Goal: Information Seeking & Learning: Learn about a topic

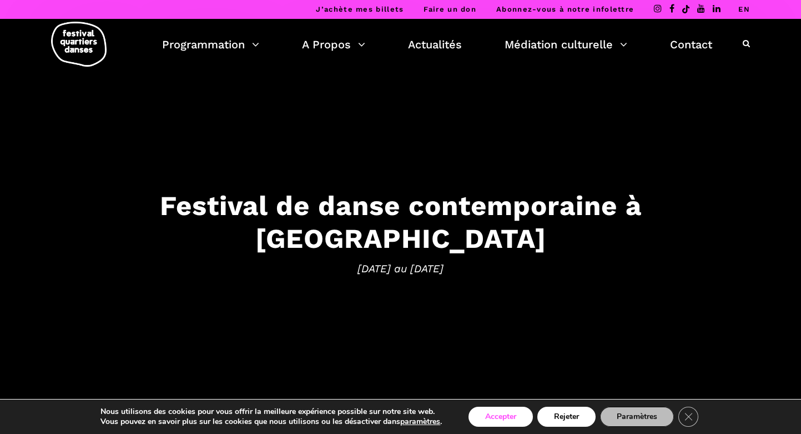
click at [509, 416] on button "Accepter" at bounding box center [500, 416] width 64 height 20
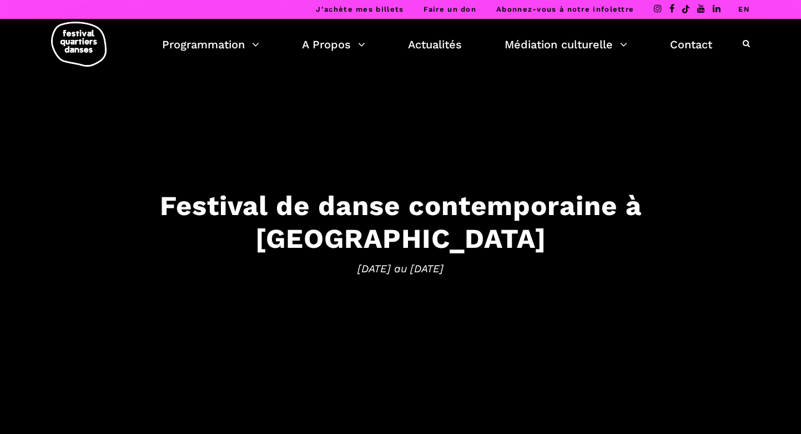
click at [747, 9] on link "EN" at bounding box center [744, 9] width 12 height 8
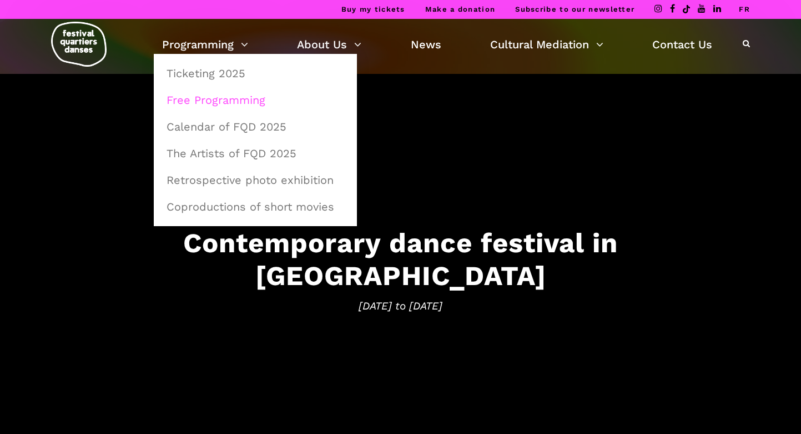
click at [229, 104] on link "Free Programming" at bounding box center [255, 100] width 191 height 26
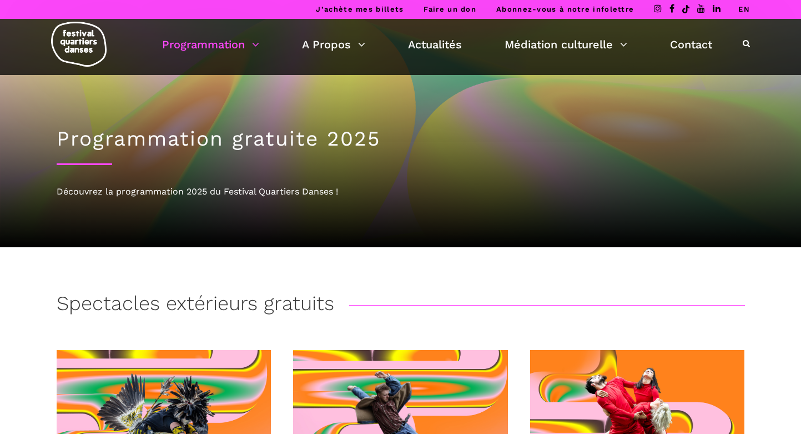
click at [749, 9] on link "EN" at bounding box center [744, 9] width 12 height 8
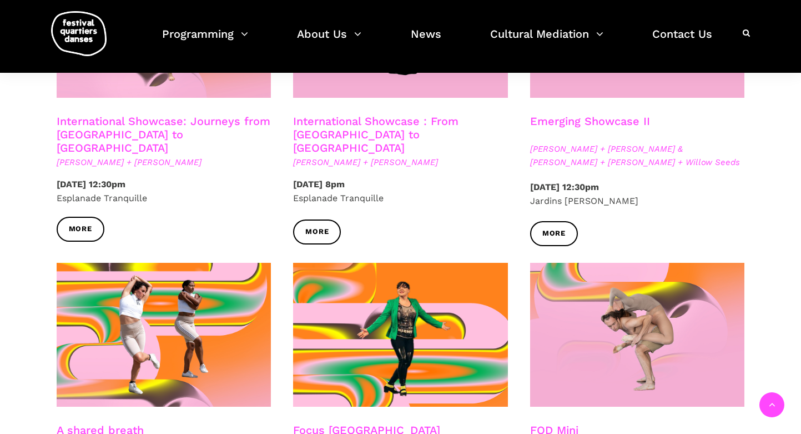
scroll to position [1017, 0]
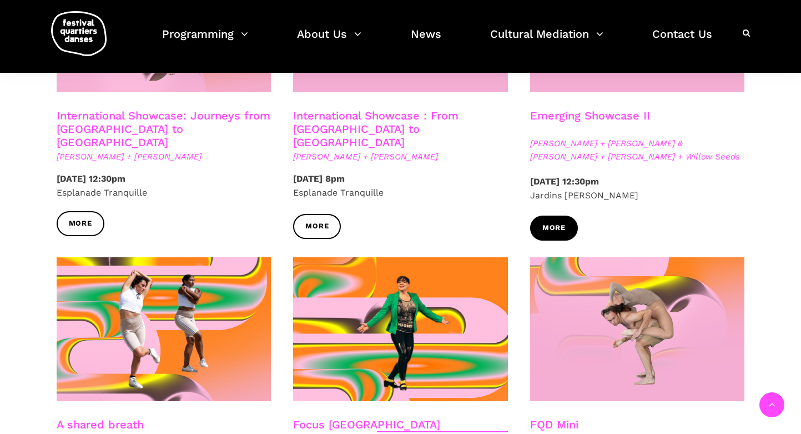
click at [567, 233] on link "More" at bounding box center [554, 227] width 48 height 25
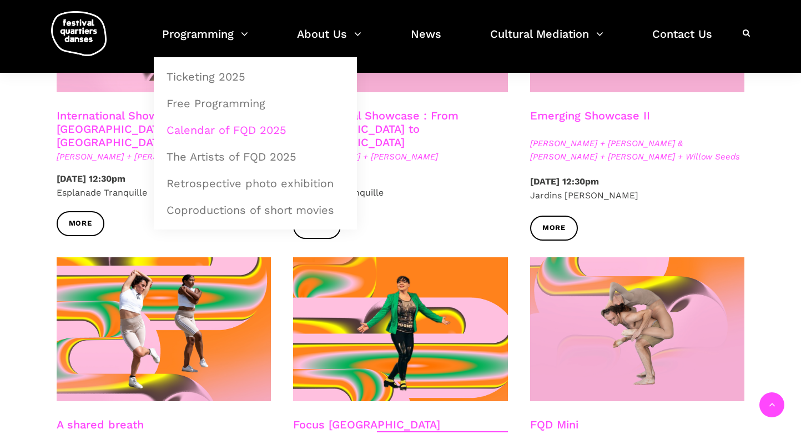
click at [194, 127] on link "Calendar of FQD 2025" at bounding box center [255, 130] width 191 height 26
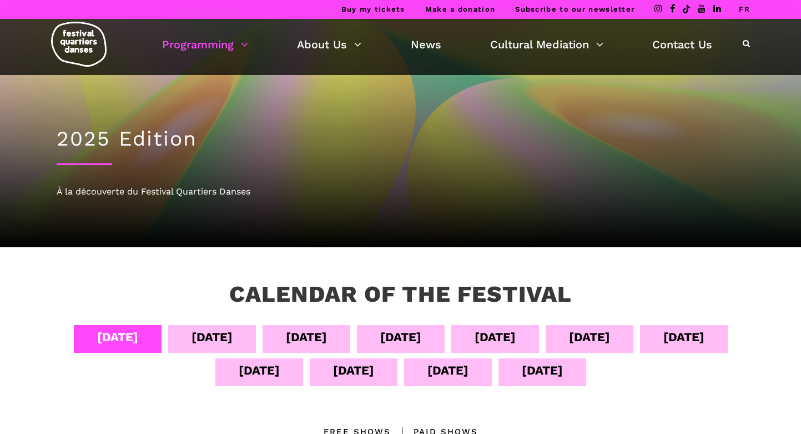
click at [227, 340] on div "Sept 05" at bounding box center [212, 336] width 41 height 19
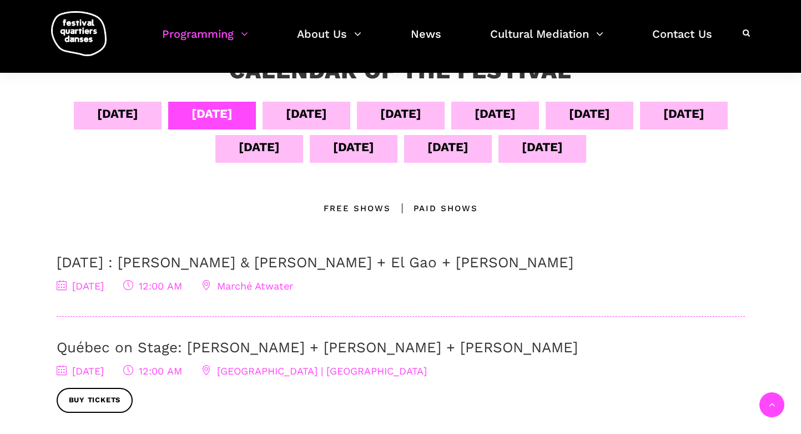
scroll to position [223, 0]
click at [327, 113] on div "Sept 06" at bounding box center [306, 113] width 41 height 19
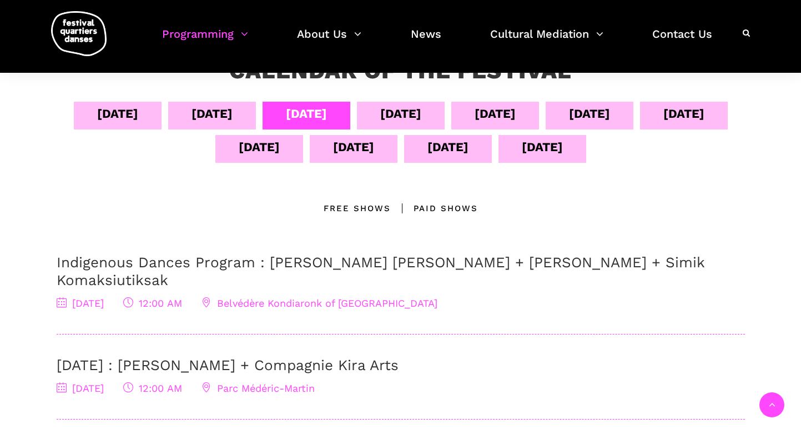
click at [421, 115] on div "Sept 07" at bounding box center [400, 113] width 41 height 19
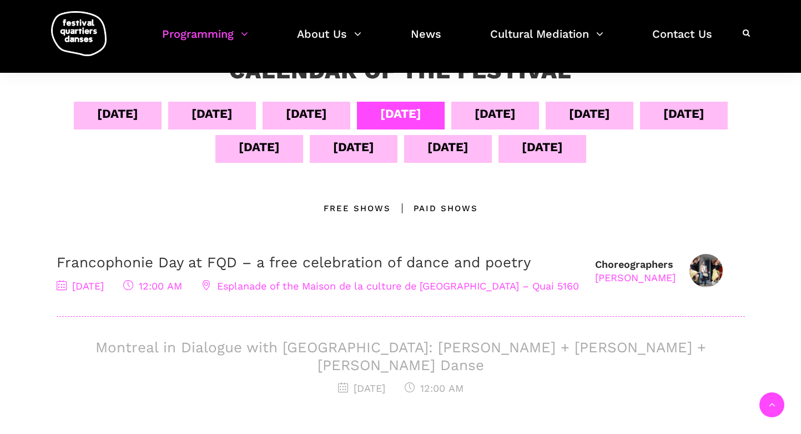
click at [516, 116] on div "Sept 08" at bounding box center [495, 113] width 41 height 19
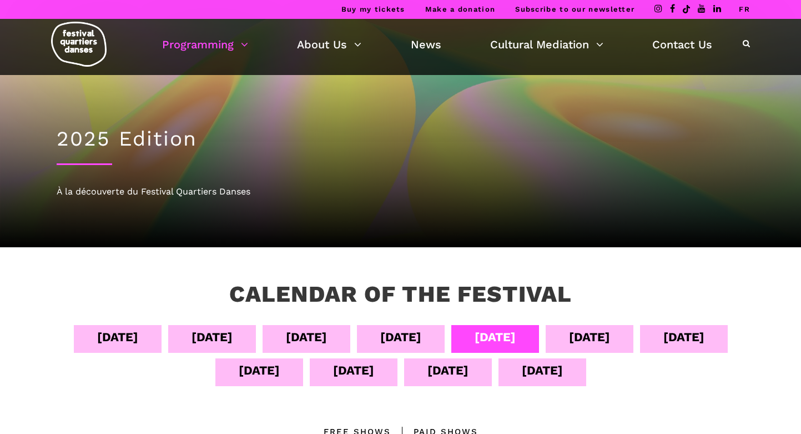
scroll to position [0, 0]
click at [610, 344] on div "Sept 09" at bounding box center [589, 336] width 41 height 19
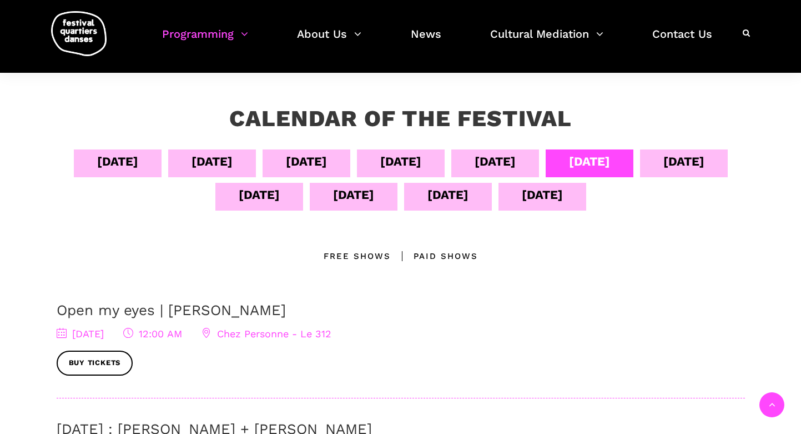
scroll to position [99, 0]
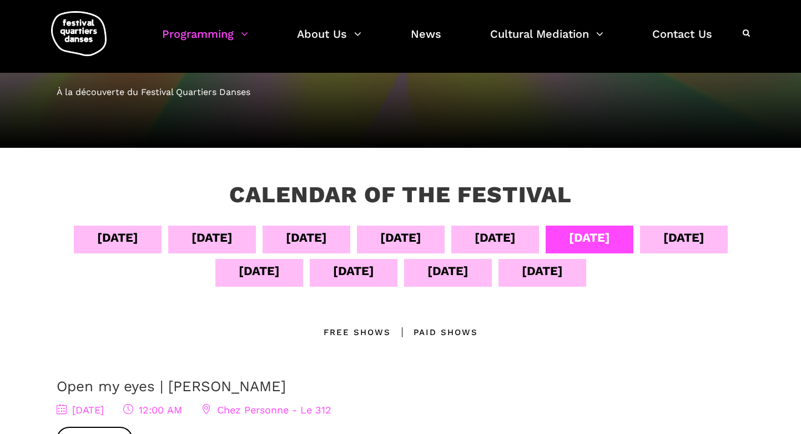
click at [663, 247] on div "Sept 10" at bounding box center [683, 237] width 41 height 19
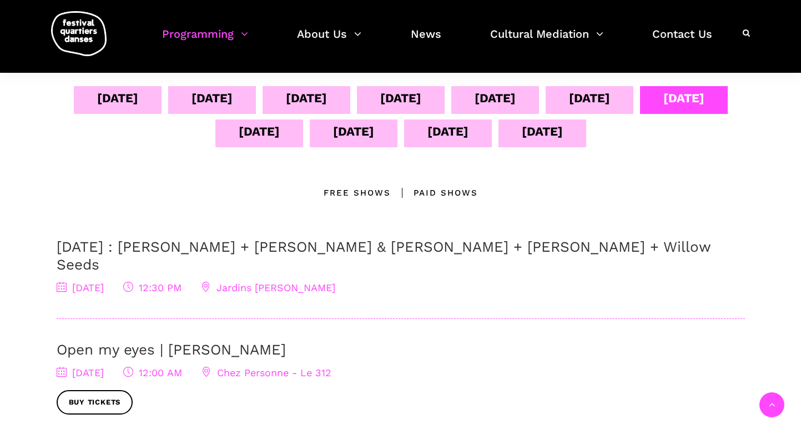
scroll to position [214, 0]
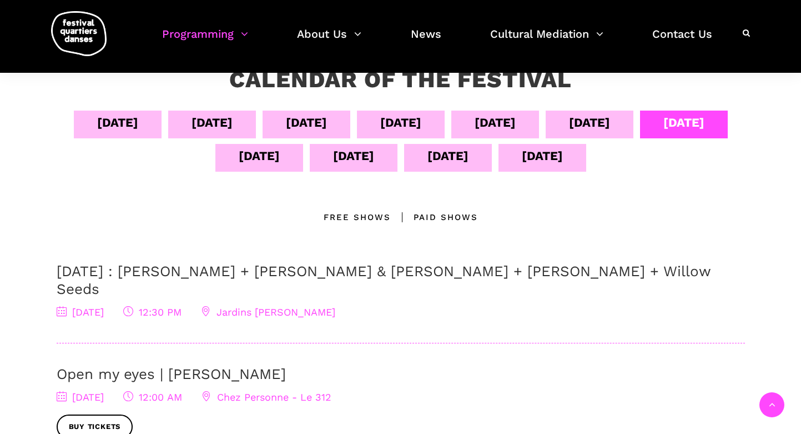
click at [280, 154] on div "Sept 11" at bounding box center [259, 155] width 41 height 19
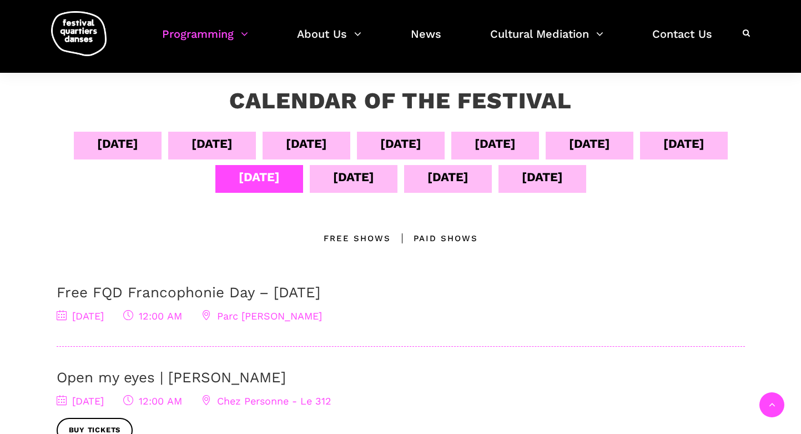
scroll to position [195, 0]
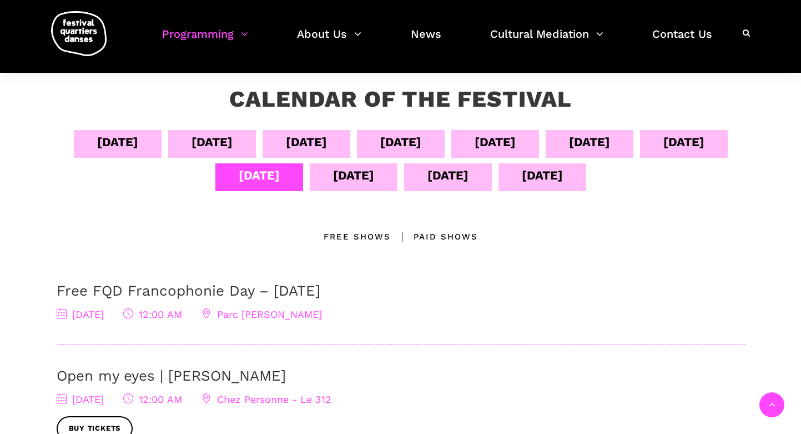
click at [374, 179] on div "Sept 12" at bounding box center [353, 174] width 41 height 19
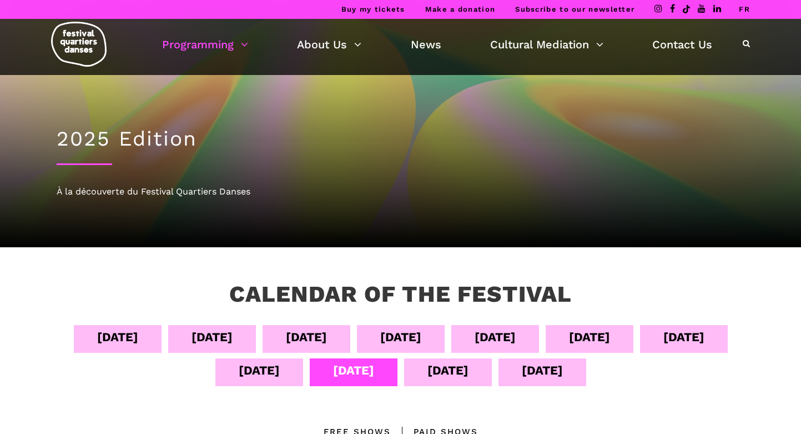
scroll to position [0, 0]
click at [466, 373] on div "Sept 13" at bounding box center [448, 372] width 88 height 28
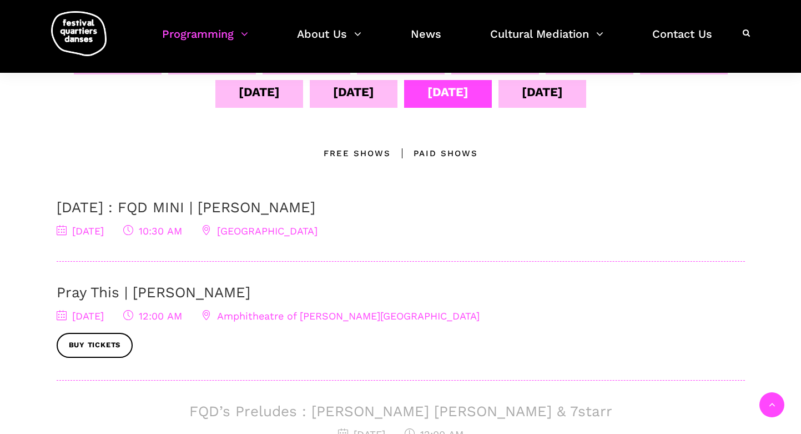
scroll to position [279, 0]
click at [563, 94] on div "Sept 14" at bounding box center [542, 91] width 41 height 19
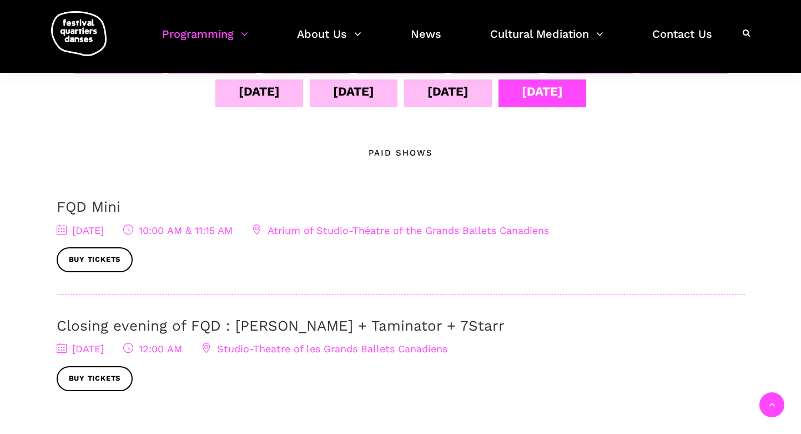
click at [367, 326] on link "Closing evening of FQD : [PERSON_NAME] + Taminator + 7Starr" at bounding box center [281, 325] width 448 height 17
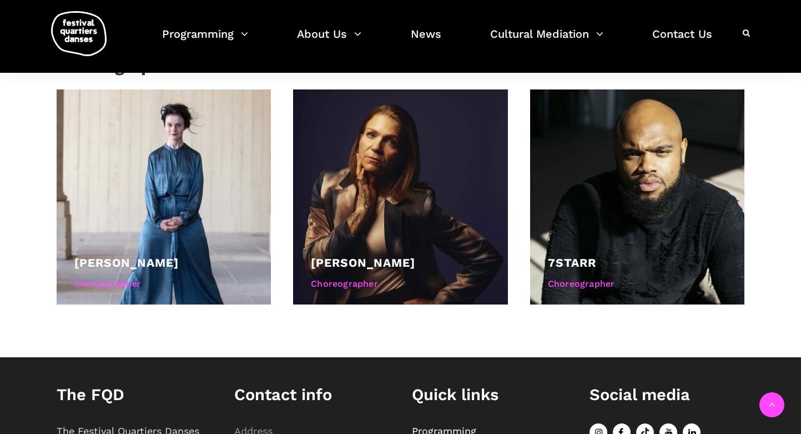
scroll to position [716, 0]
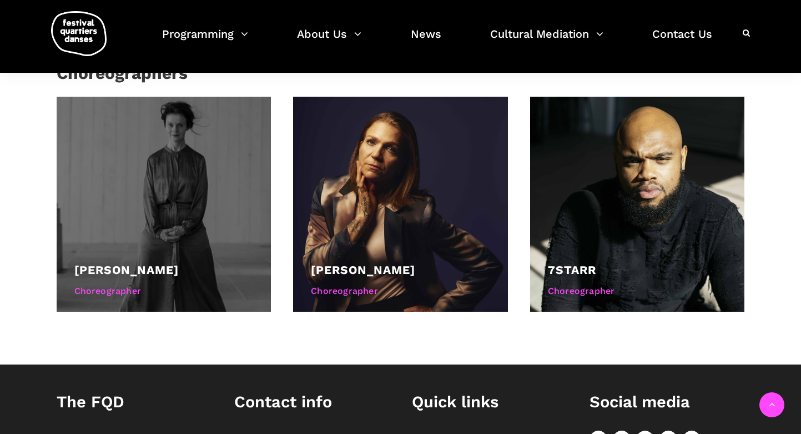
click at [244, 192] on div at bounding box center [164, 204] width 215 height 215
click at [103, 263] on link "[PERSON_NAME]" at bounding box center [126, 270] width 104 height 14
